Goal: Task Accomplishment & Management: Manage account settings

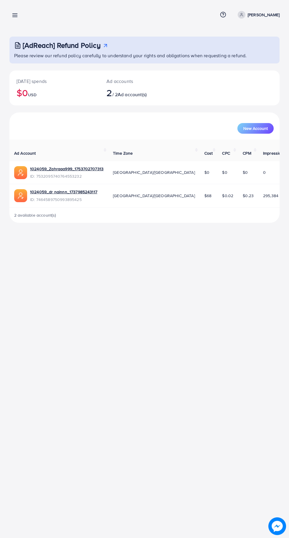
click at [14, 16] on icon at bounding box center [15, 15] width 6 height 6
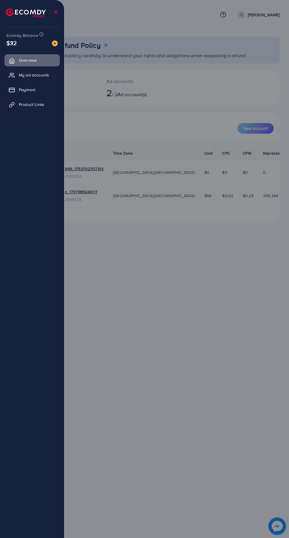
click at [32, 107] on span "Product Links" at bounding box center [31, 105] width 25 height 6
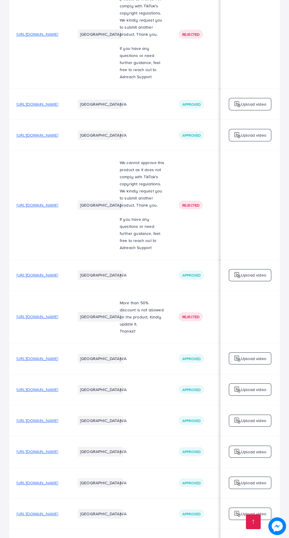
click at [172, 504] on td "N/A" at bounding box center [142, 514] width 59 height 31
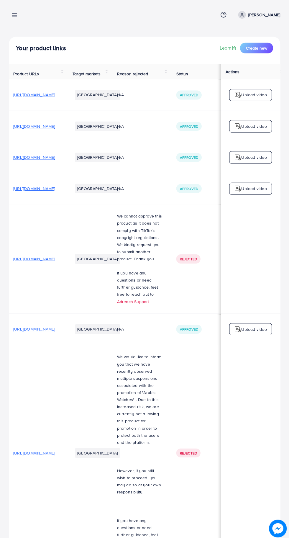
click at [16, 14] on line at bounding box center [15, 14] width 5 height 0
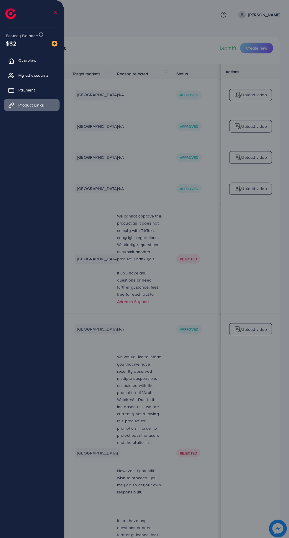
click at [30, 105] on span "Product Links" at bounding box center [31, 105] width 25 height 6
click at [33, 105] on span "Product Links" at bounding box center [31, 105] width 25 height 6
click at [25, 57] on link "Overview" at bounding box center [32, 60] width 56 height 12
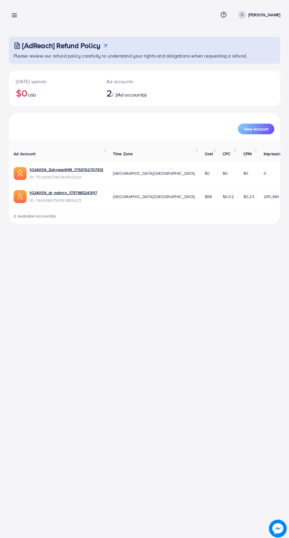
click at [15, 14] on line at bounding box center [15, 14] width 5 height 0
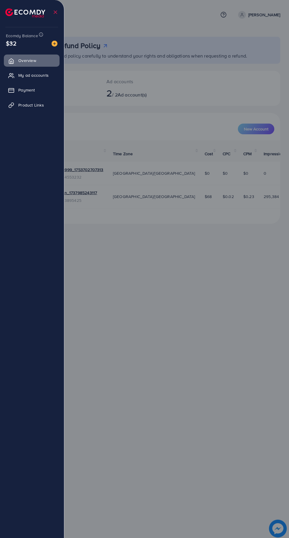
click at [32, 107] on span "Product Links" at bounding box center [31, 105] width 25 height 6
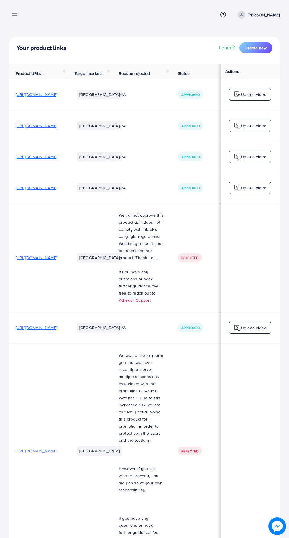
click at [15, 15] on line at bounding box center [15, 15] width 5 height 0
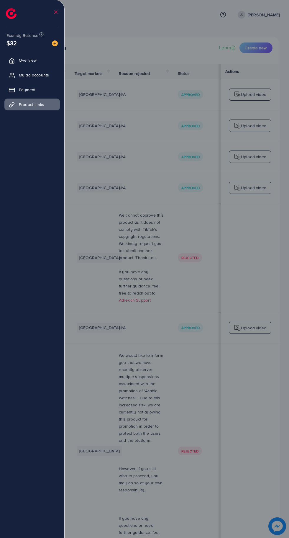
click at [33, 61] on span "Overview" at bounding box center [28, 60] width 18 height 6
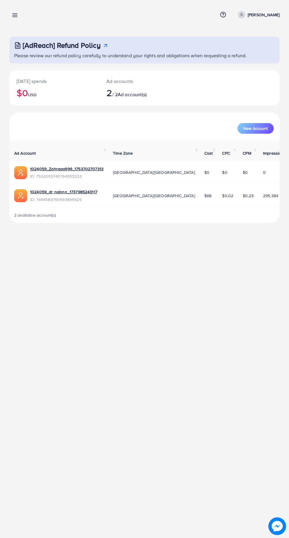
click at [16, 17] on line at bounding box center [15, 17] width 5 height 0
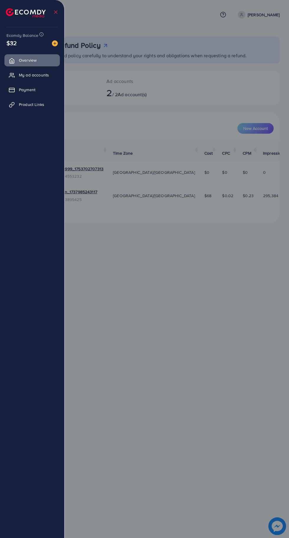
click at [30, 107] on span "Product Links" at bounding box center [31, 105] width 25 height 6
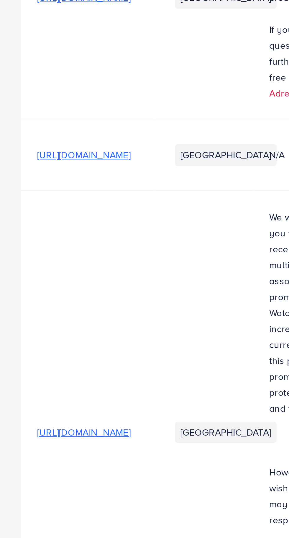
scroll to position [226, 0]
